Goal: Task Accomplishment & Management: Complete application form

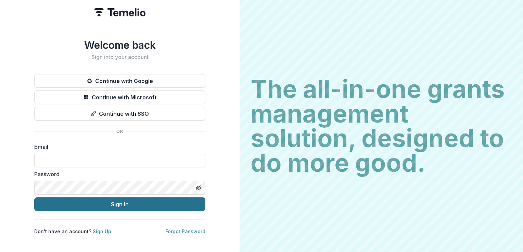
type input "**********"
click at [116, 201] on button "Sign In" at bounding box center [119, 205] width 171 height 14
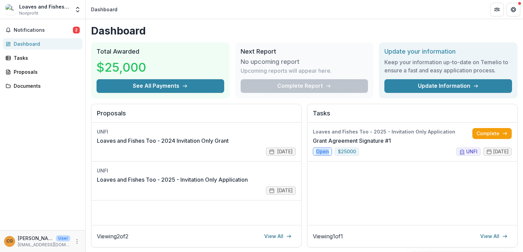
drag, startPoint x: 376, startPoint y: 185, endPoint x: 312, endPoint y: 188, distance: 64.7
click at [312, 188] on div "Loaves and Fishes Too - 2025 - Invitation Only Application Grant Agreement Sign…" at bounding box center [412, 174] width 210 height 103
drag, startPoint x: 312, startPoint y: 188, endPoint x: 423, endPoint y: 196, distance: 111.8
click at [423, 196] on div "Loaves and Fishes Too - 2025 - Invitation Only Application Grant Agreement Sign…" at bounding box center [412, 174] width 210 height 103
click at [405, 180] on div "Loaves and Fishes Too - 2025 - Invitation Only Application Grant Agreement Sign…" at bounding box center [412, 174] width 210 height 103
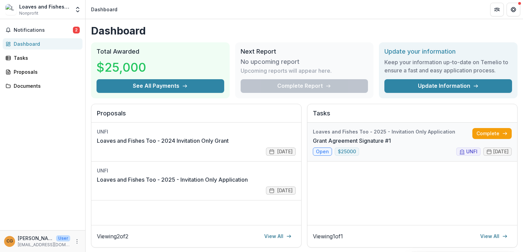
click at [365, 137] on link "Grant Agreement Signature #1" at bounding box center [352, 141] width 78 height 8
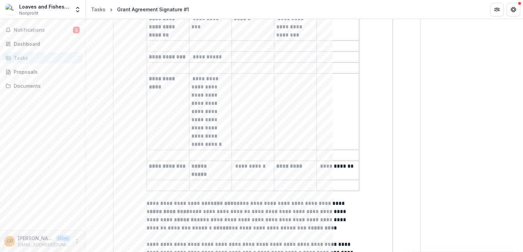
scroll to position [261, 0]
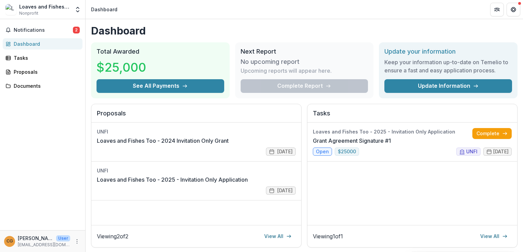
click at [61, 6] on div "Loaves and Fishes Too" at bounding box center [44, 6] width 51 height 7
click at [514, 10] on icon "Get Help" at bounding box center [512, 9] width 5 height 5
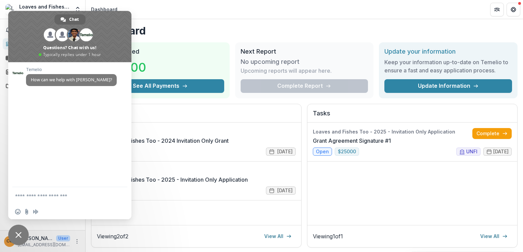
drag, startPoint x: 514, startPoint y: 10, endPoint x: 468, endPoint y: 6, distance: 46.3
click at [468, 6] on header "Dashboard" at bounding box center [304, 9] width 437 height 19
